Goal: Communication & Community: Participate in discussion

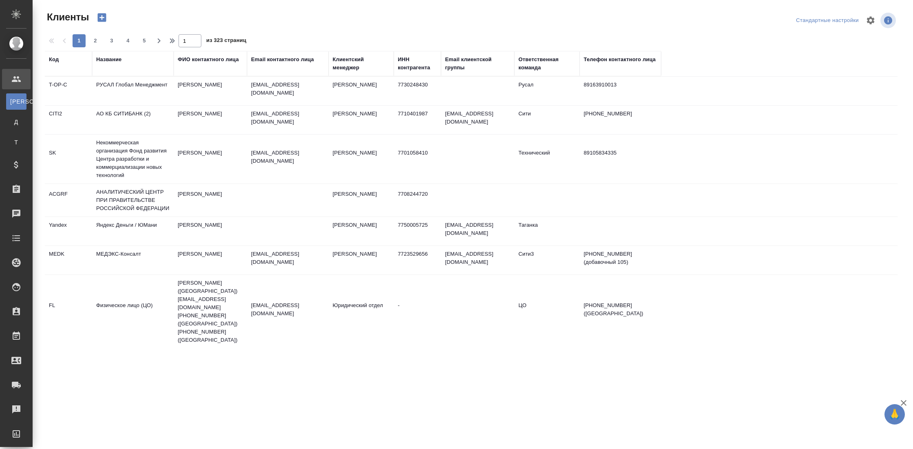
select select "RU"
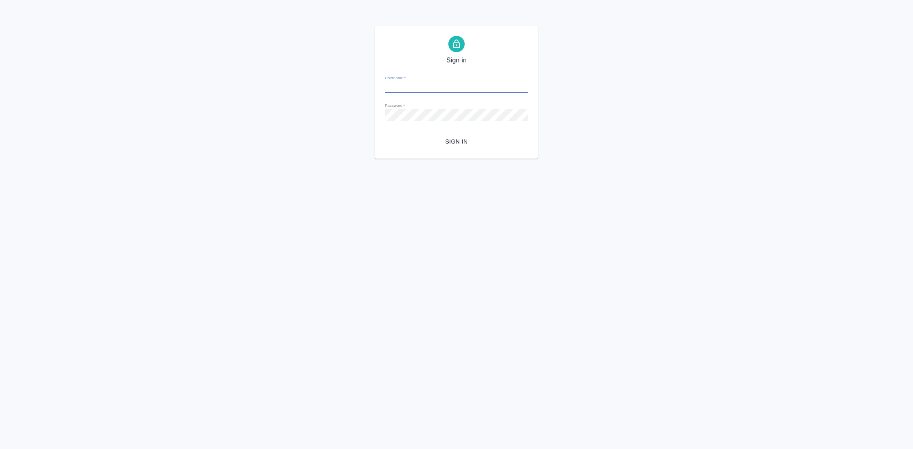
type input "[EMAIL_ADDRESS][DOMAIN_NAME]"
click at [464, 145] on span "Sign in" at bounding box center [456, 142] width 130 height 10
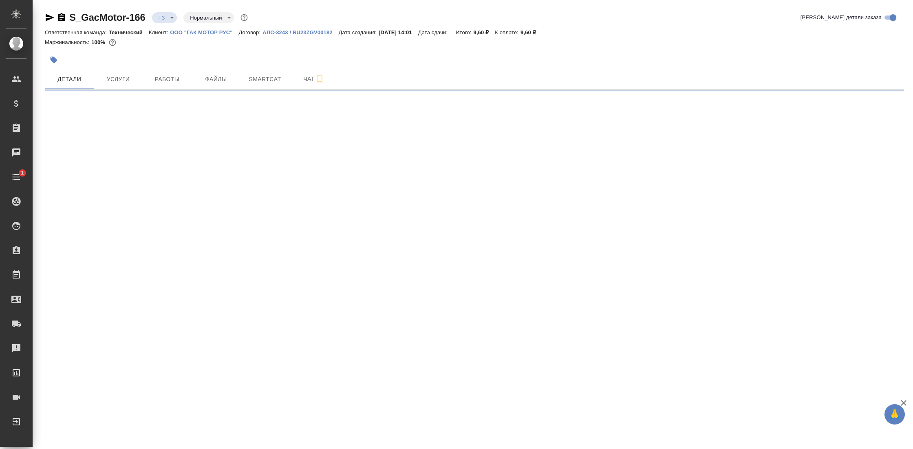
select select "RU"
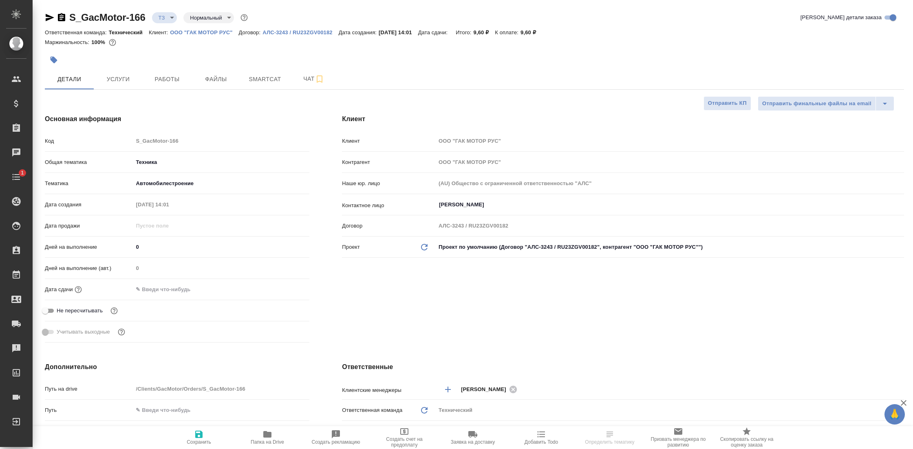
type textarea "x"
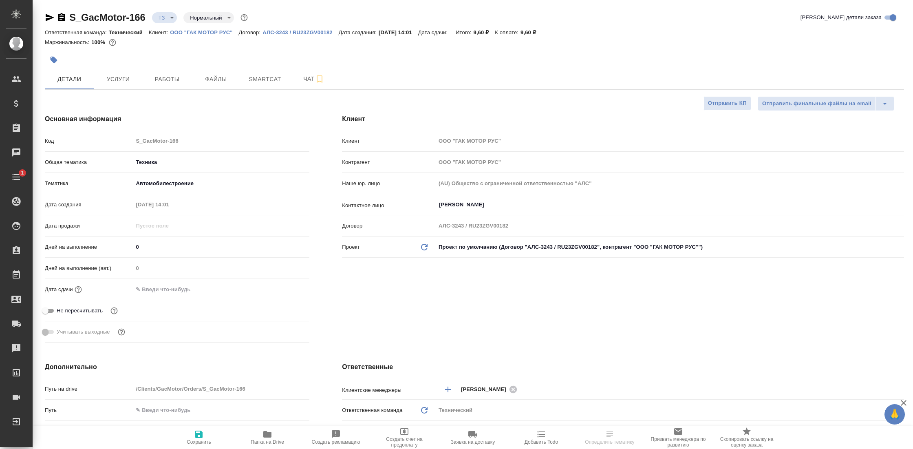
type textarea "x"
click at [302, 80] on span "Чат" at bounding box center [313, 79] width 39 height 10
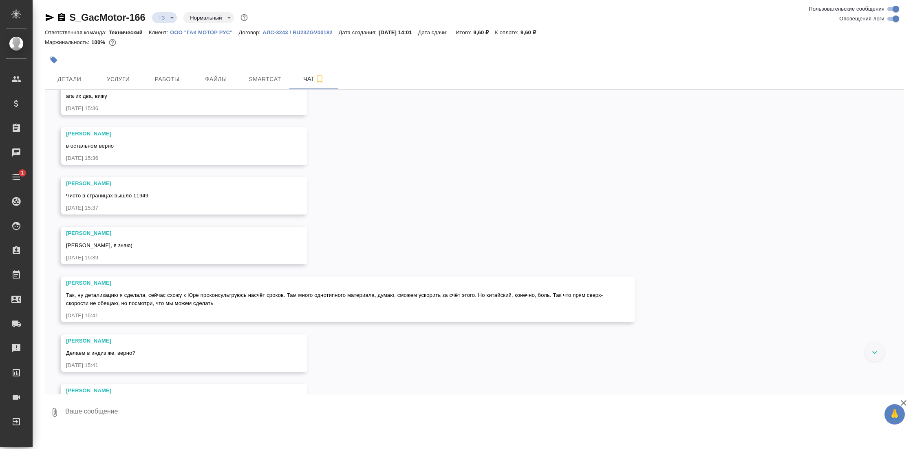
scroll to position [1215, 0]
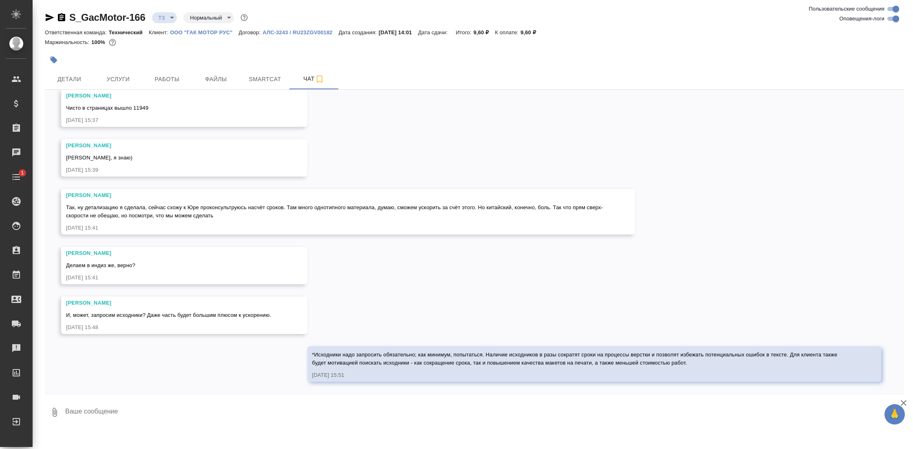
click at [188, 415] on textarea at bounding box center [484, 412] width 840 height 28
click at [190, 413] on textarea "Основной объем в рамках одного файла; судя по его свойствам, он выполнен в форм…" at bounding box center [477, 412] width 826 height 28
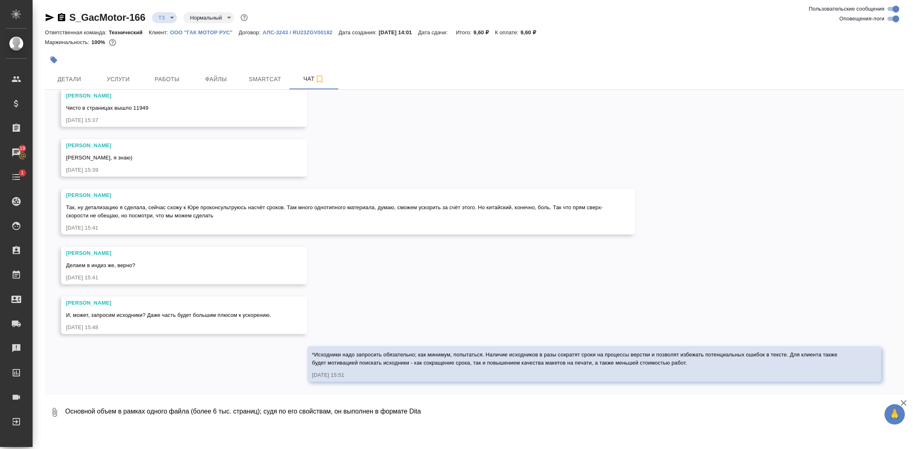
click at [459, 415] on textarea "Основной объем в рамках одного файла (более 6 тыс. страниц); судя по его свойст…" at bounding box center [477, 412] width 826 height 28
type textarea "Основной объем в рамках одного файла (более 6 тыс. страниц); судя по его свойст…"
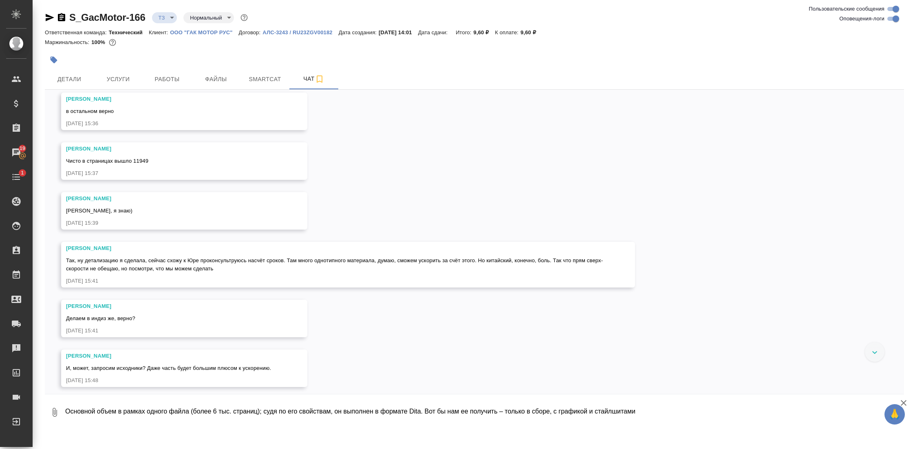
scroll to position [1569, 0]
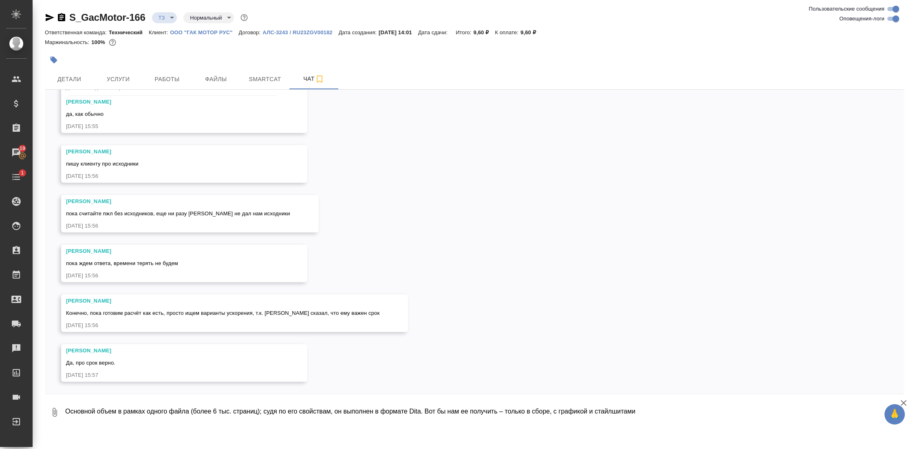
click at [170, 413] on textarea "Основной объем в рамках одного файла (более 6 тыс. страниц); судя по его свойст…" at bounding box center [484, 412] width 840 height 28
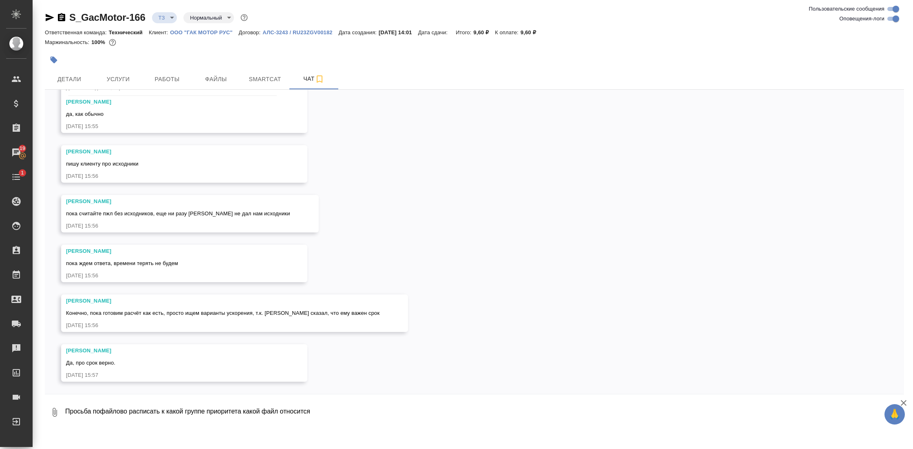
type textarea "Просьба пофайлово расписать к какой группе приоритета какой файл относится."
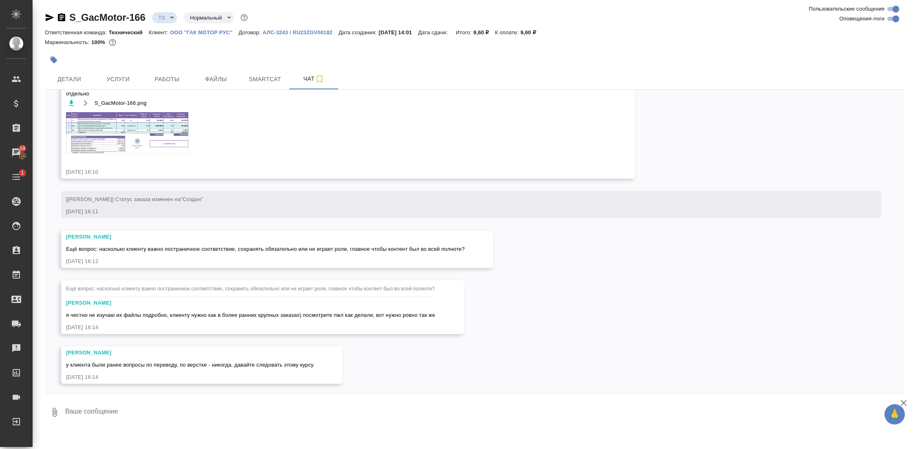
scroll to position [1906, 0]
click at [140, 419] on textarea at bounding box center [484, 412] width 840 height 28
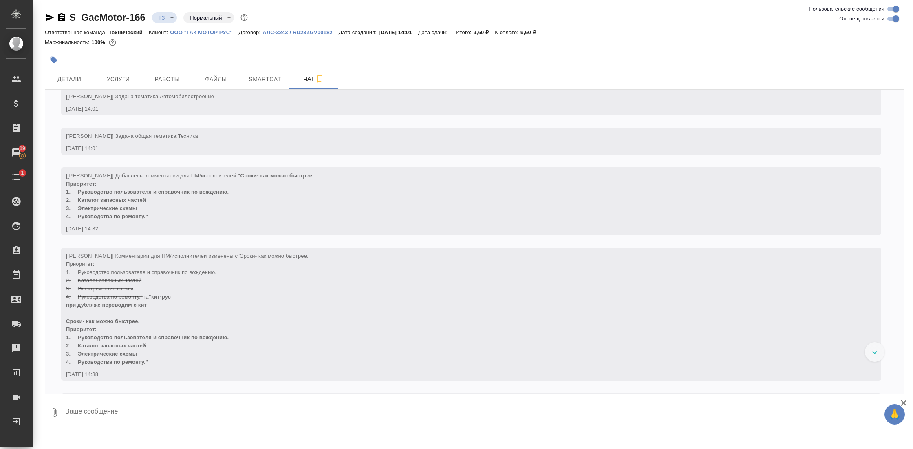
scroll to position [119, 0]
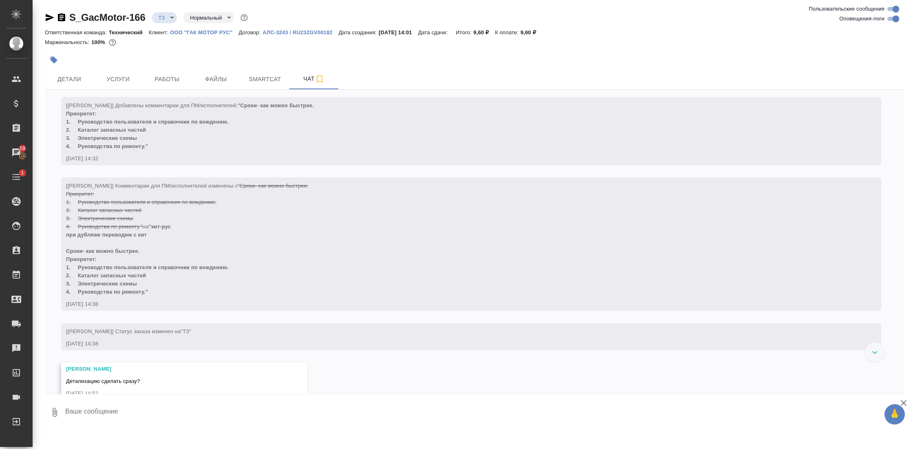
scroll to position [191, 0]
